Goal: Task Accomplishment & Management: Manage account settings

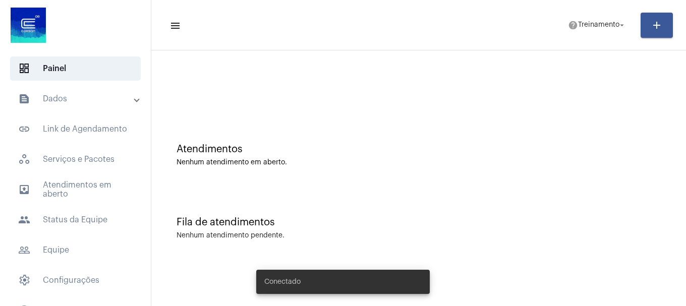
click at [76, 97] on mat-panel-title "text_snippet_outlined Dados" at bounding box center [76, 99] width 117 height 12
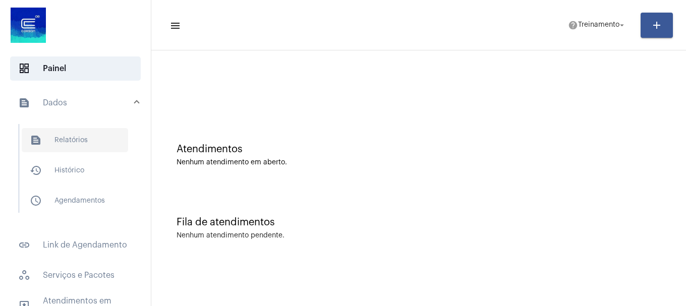
click at [78, 144] on span "text_snippet_outlined Relatórios" at bounding box center [75, 140] width 106 height 24
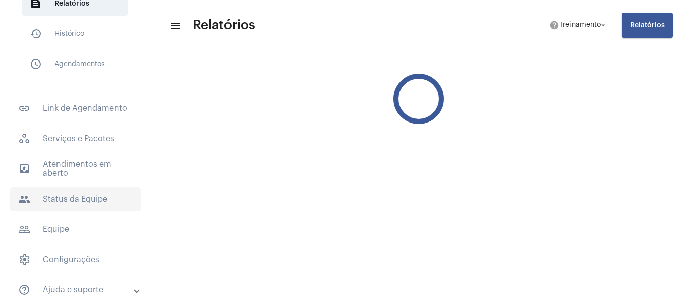
scroll to position [169, 0]
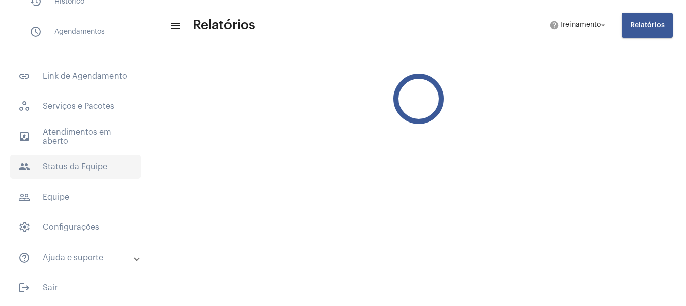
click at [69, 168] on span "people Status da Equipe" at bounding box center [75, 167] width 131 height 24
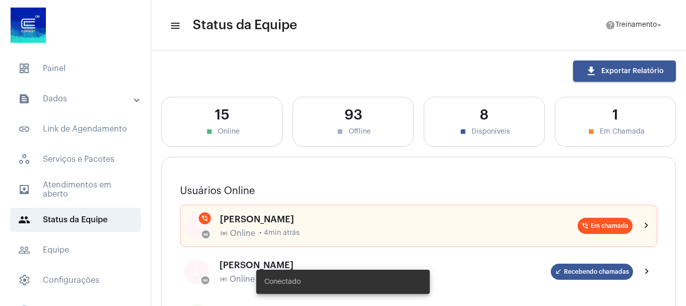
click at [72, 97] on mat-panel-title "text_snippet_outlined Dados" at bounding box center [76, 99] width 117 height 12
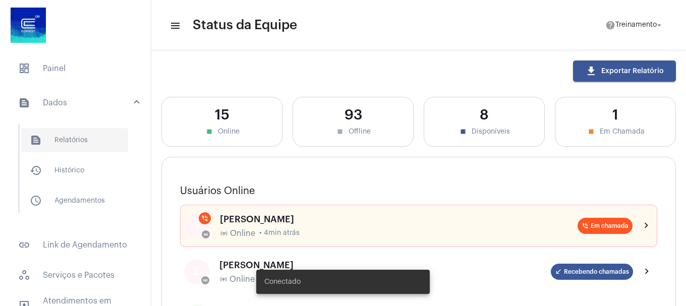
click at [74, 137] on span "text_snippet_outlined Relatórios" at bounding box center [75, 140] width 106 height 24
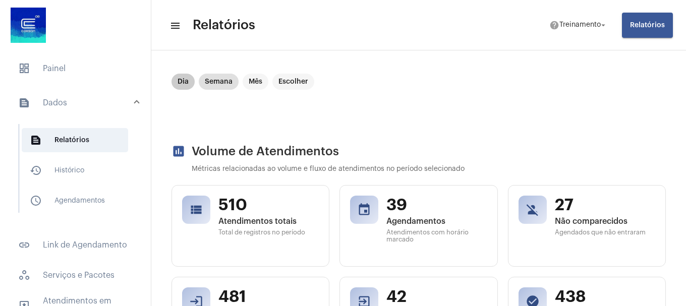
click at [179, 82] on mat-chip "Dia" at bounding box center [182, 82] width 23 height 16
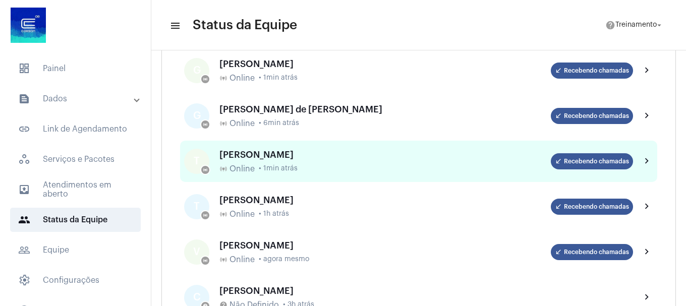
scroll to position [353, 0]
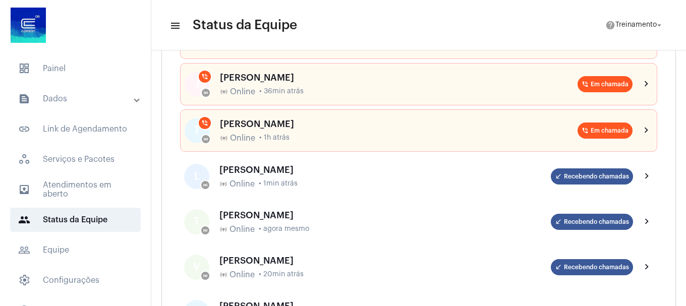
scroll to position [252, 0]
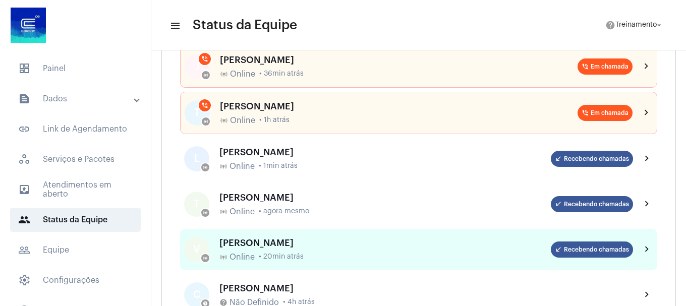
click at [287, 245] on div "VITÓRIA MARIA BARBOSA DA CRUZ" at bounding box center [384, 243] width 331 height 10
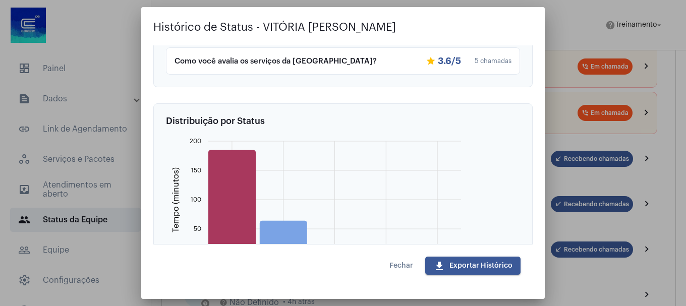
scroll to position [504, 0]
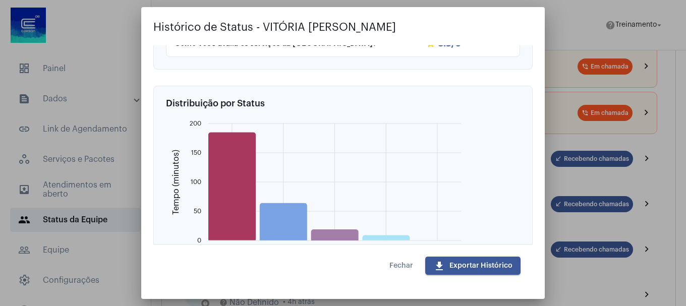
click at [399, 263] on span "Fechar" at bounding box center [401, 265] width 24 height 7
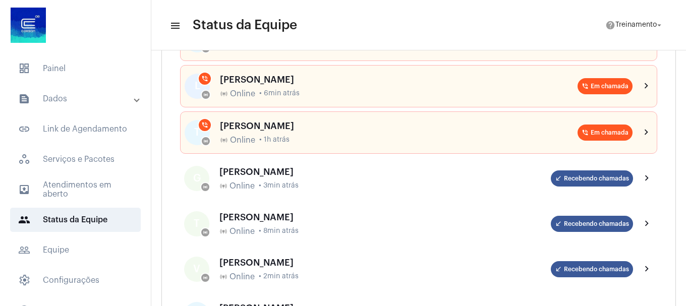
scroll to position [50, 0]
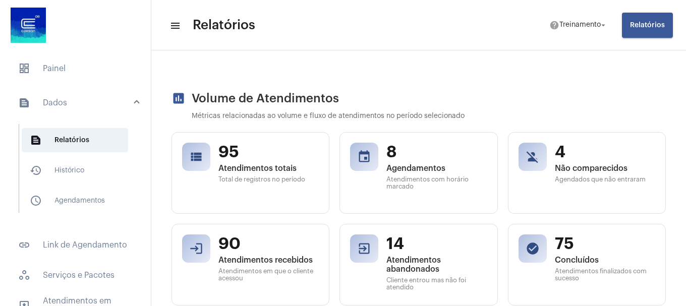
scroll to position [50, 0]
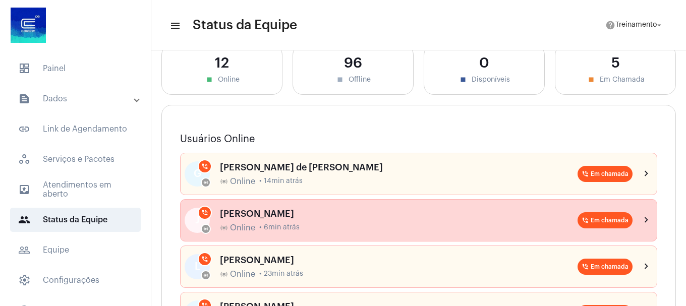
scroll to position [101, 0]
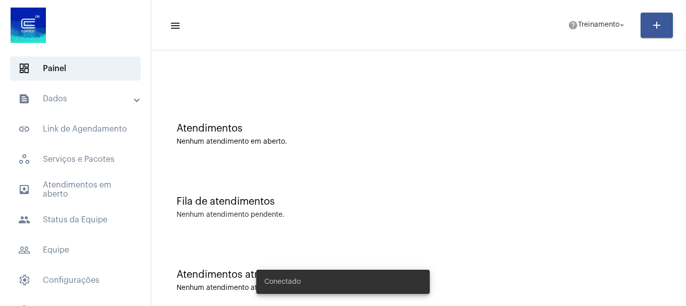
scroll to position [32, 0]
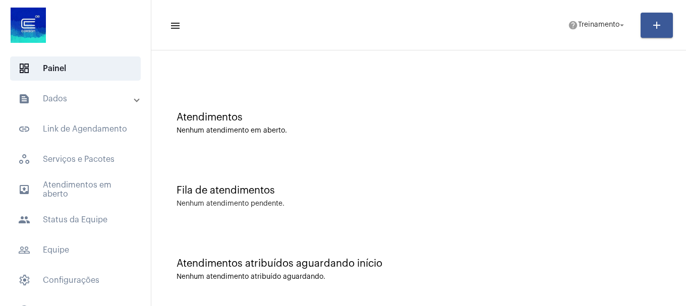
click at [318, 270] on div "Atendimentos atribuídos aguardando início Nenhum atendimento atribuído aguardan…" at bounding box center [418, 264] width 525 height 73
click at [90, 68] on span "dashboard Painel" at bounding box center [75, 68] width 131 height 24
click at [178, 28] on mat-icon "menu" at bounding box center [174, 26] width 10 height 12
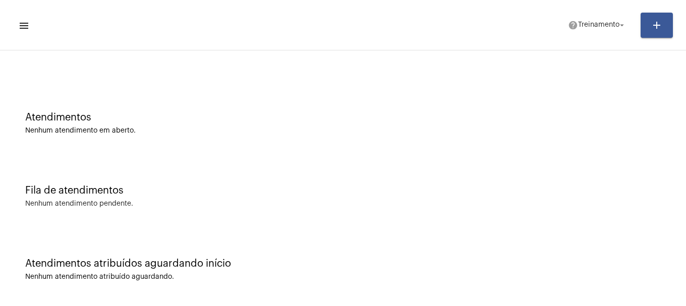
click at [24, 28] on mat-icon "menu" at bounding box center [23, 26] width 10 height 12
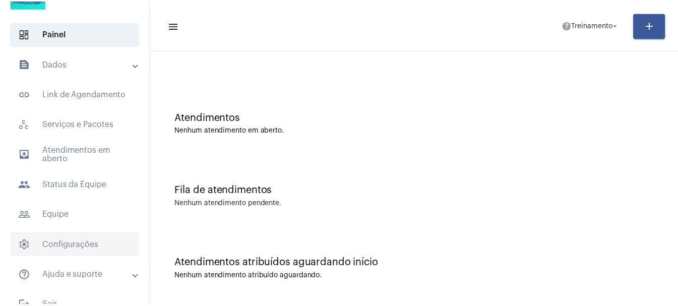
scroll to position [53, 0]
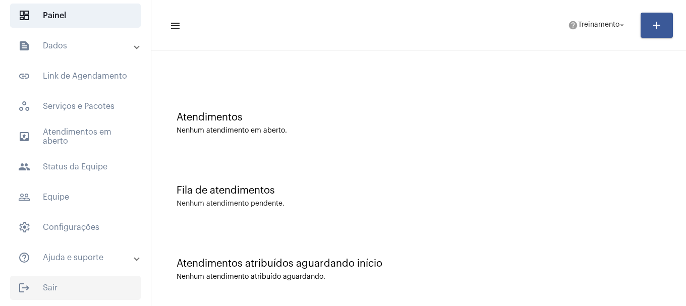
click at [50, 287] on span "logout Sair" at bounding box center [75, 288] width 131 height 24
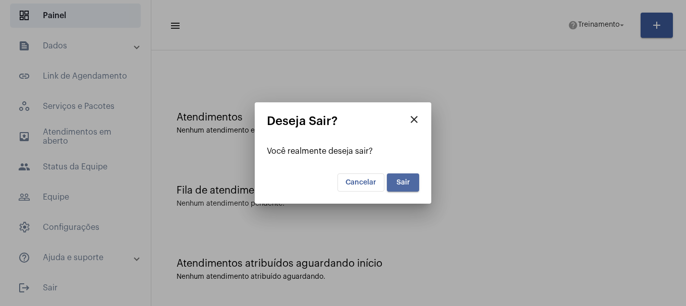
click at [405, 180] on span "Sair" at bounding box center [403, 182] width 14 height 7
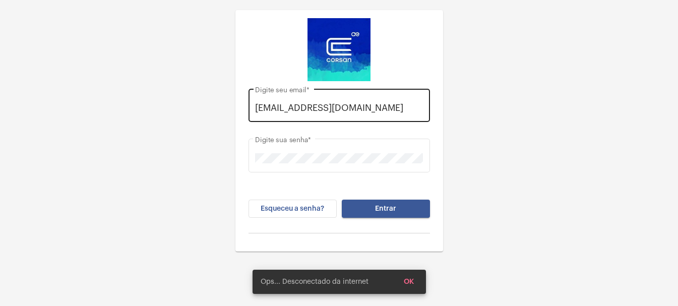
click at [252, 107] on div "daisy.muller@explorercallcenter.com.br Digite seu email *" at bounding box center [340, 104] width 182 height 36
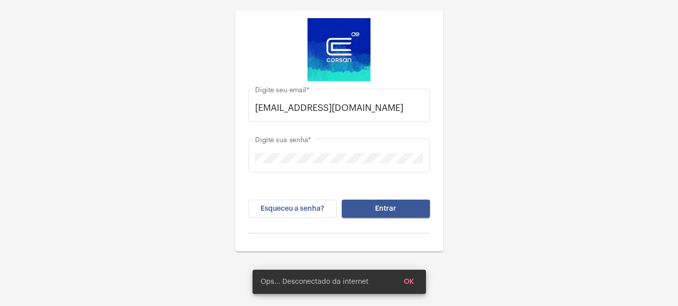
drag, startPoint x: 425, startPoint y: 108, endPoint x: 183, endPoint y: 113, distance: 242.1
click at [183, 113] on div "daisy.muller@explorercallcenter.com.br Digite seu email * Digite sua senha * Es…" at bounding box center [339, 126] width 678 height 252
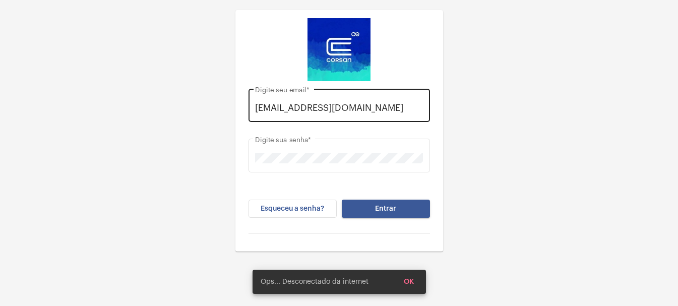
click at [378, 114] on div "daisy.muller@explorercallcenter.com.br Digite seu email *" at bounding box center [339, 104] width 168 height 36
drag, startPoint x: 423, startPoint y: 106, endPoint x: 212, endPoint y: 104, distance: 210.3
click at [212, 104] on div "daisy.muller@explorercallcenter.com.br Digite seu email * Digite sua senha * Es…" at bounding box center [339, 126] width 678 height 252
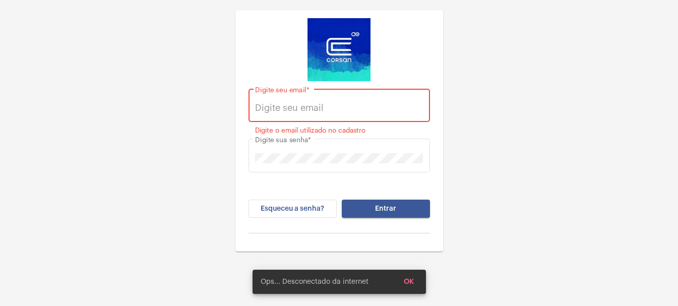
paste input "viviane.anversa@explorercallcenter.com.br"
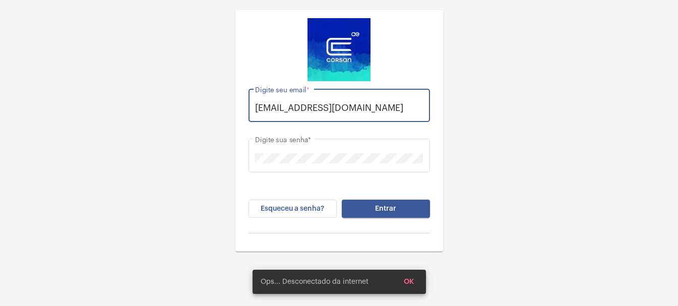
type input "viviane.anversa@explorercallcenter.com.br"
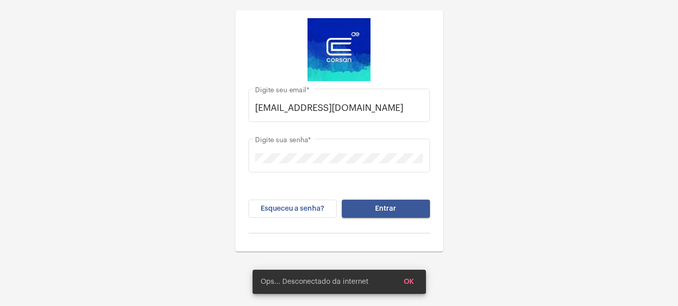
scroll to position [0, 0]
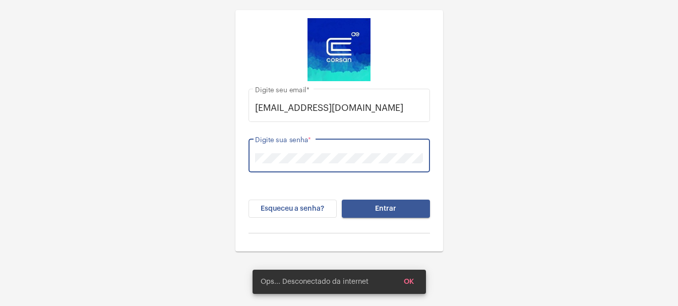
click at [230, 159] on div "viviane.anversa@explorercallcenter.com.br Digite seu email * Digite sua senha *…" at bounding box center [339, 126] width 678 height 252
click at [536, 161] on div "viviane.anversa@explorercallcenter.com.br Digite seu email * Digite sua senha *…" at bounding box center [339, 126] width 678 height 252
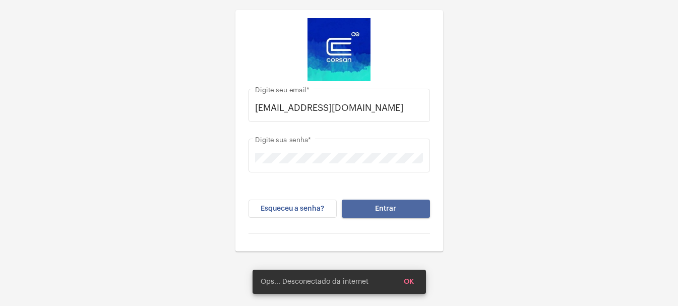
click at [382, 206] on span "Entrar" at bounding box center [385, 208] width 21 height 7
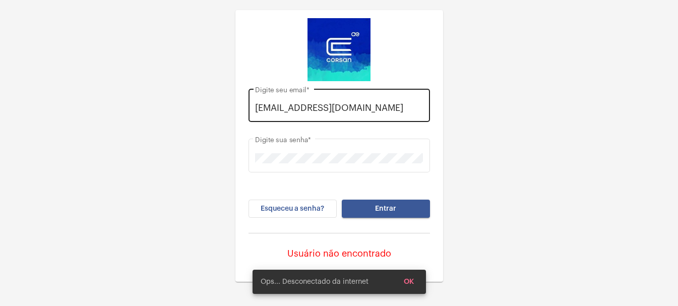
click at [300, 115] on div "viviane.anversa@explorercallcenter.com.br Digite seu email *" at bounding box center [339, 104] width 168 height 36
click at [313, 114] on div "viviane.anversa@explorercallcenter.com.br Digite seu email *" at bounding box center [339, 104] width 168 height 36
click at [370, 103] on input "viviane.anversa@explorercallcenter.com.br" at bounding box center [339, 108] width 168 height 10
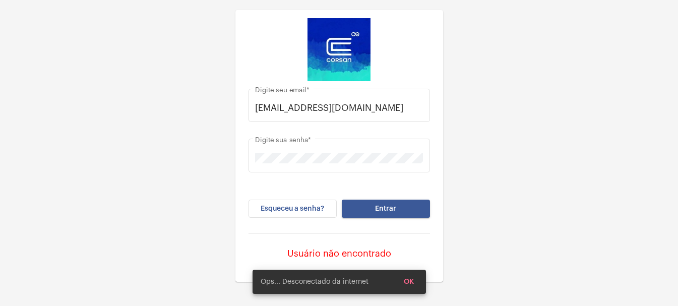
drag, startPoint x: 425, startPoint y: 107, endPoint x: 11, endPoint y: 109, distance: 414.1
click at [11, 109] on div "viviane.anversa@explorercallcenter.com.br Digite seu email * Digite sua senha *…" at bounding box center [339, 141] width 678 height 282
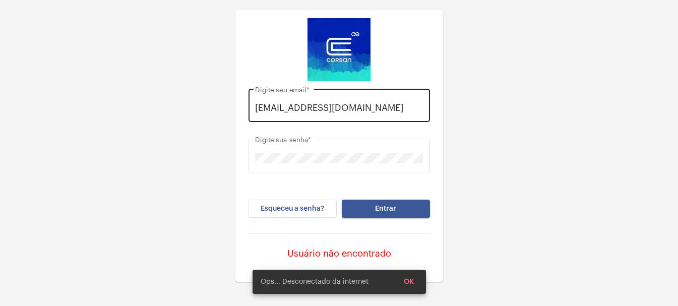
click at [339, 112] on input "viviane.anversa@explorercallcenter.com.br" at bounding box center [339, 108] width 168 height 10
drag, startPoint x: 257, startPoint y: 107, endPoint x: 527, endPoint y: 108, distance: 270.3
click at [527, 108] on div "viviane.anversa@explorercallcenter.com.br Digite seu email * Digite sua senha *…" at bounding box center [339, 141] width 678 height 282
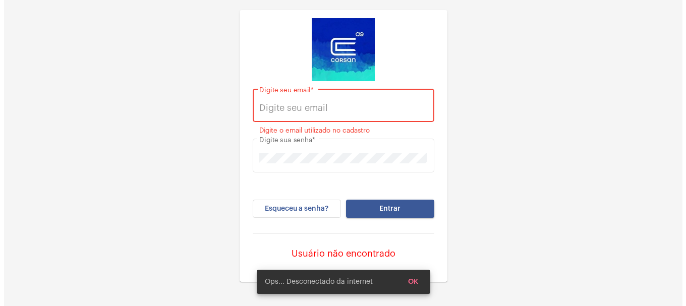
scroll to position [0, 0]
click at [307, 103] on input "Digite seu email *" at bounding box center [339, 108] width 168 height 10
type input "[EMAIL_ADDRESS][PERSON_NAME][DOMAIN_NAME]"
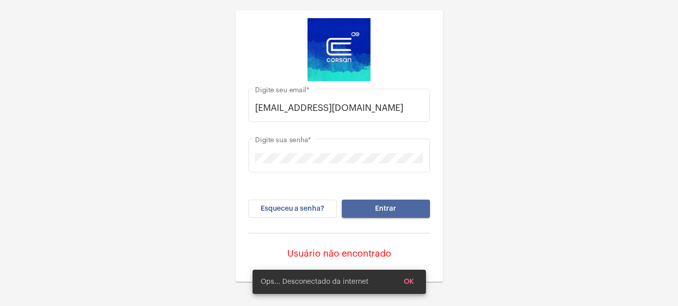
click at [387, 209] on span "Entrar" at bounding box center [385, 208] width 21 height 7
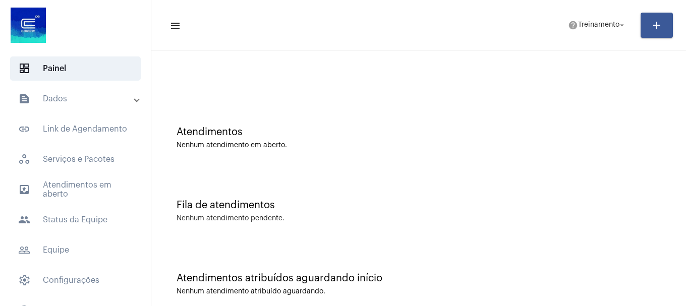
scroll to position [32, 0]
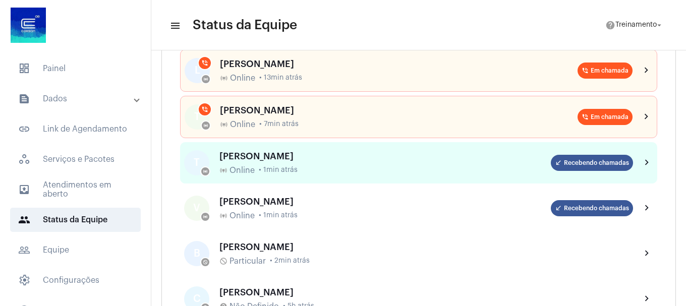
scroll to position [101, 0]
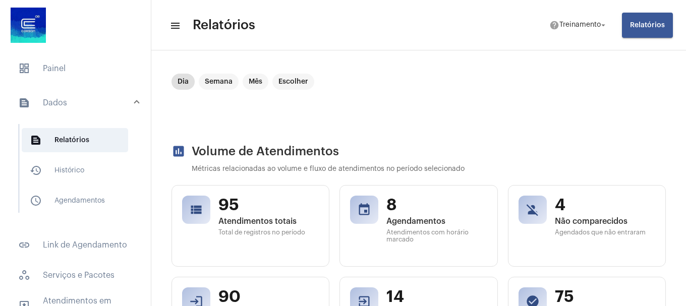
scroll to position [50, 0]
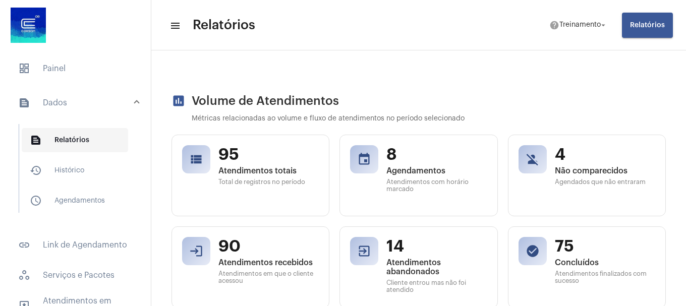
click at [61, 140] on span "text_snippet_outlined Relatórios" at bounding box center [75, 140] width 106 height 24
click at [63, 137] on span "text_snippet_outlined Relatórios" at bounding box center [75, 140] width 106 height 24
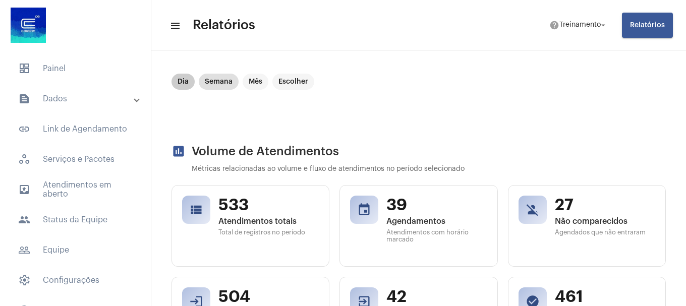
click at [182, 86] on mat-chip "Dia" at bounding box center [182, 82] width 23 height 16
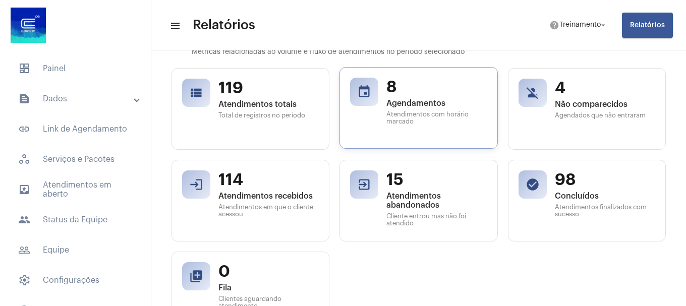
scroll to position [101, 0]
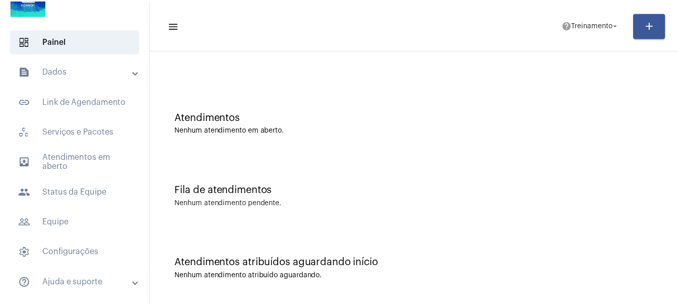
scroll to position [53, 0]
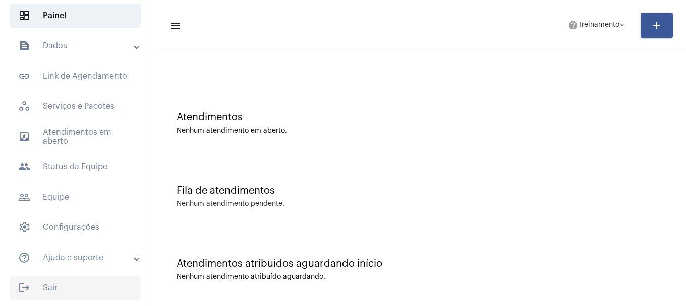
click at [62, 288] on span "logout Sair" at bounding box center [75, 288] width 131 height 24
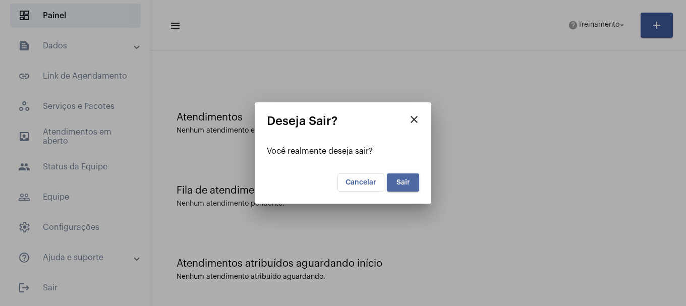
click at [417, 184] on button "Sair" at bounding box center [403, 182] width 32 height 18
